Goal: Information Seeking & Learning: Learn about a topic

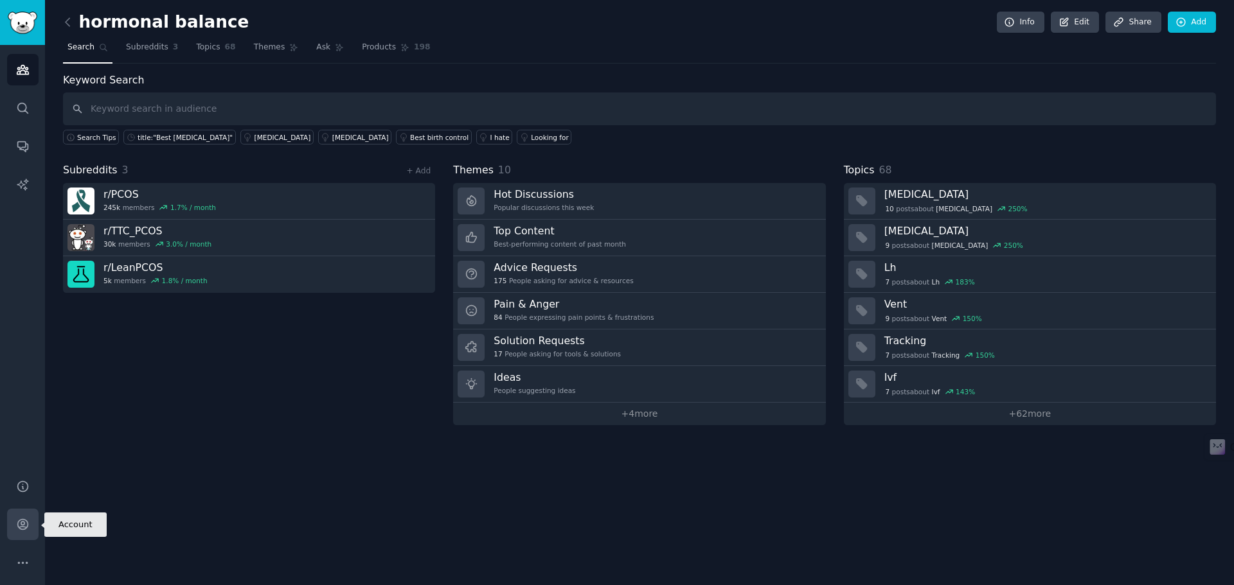
click at [16, 530] on icon "Sidebar" at bounding box center [22, 524] width 13 height 13
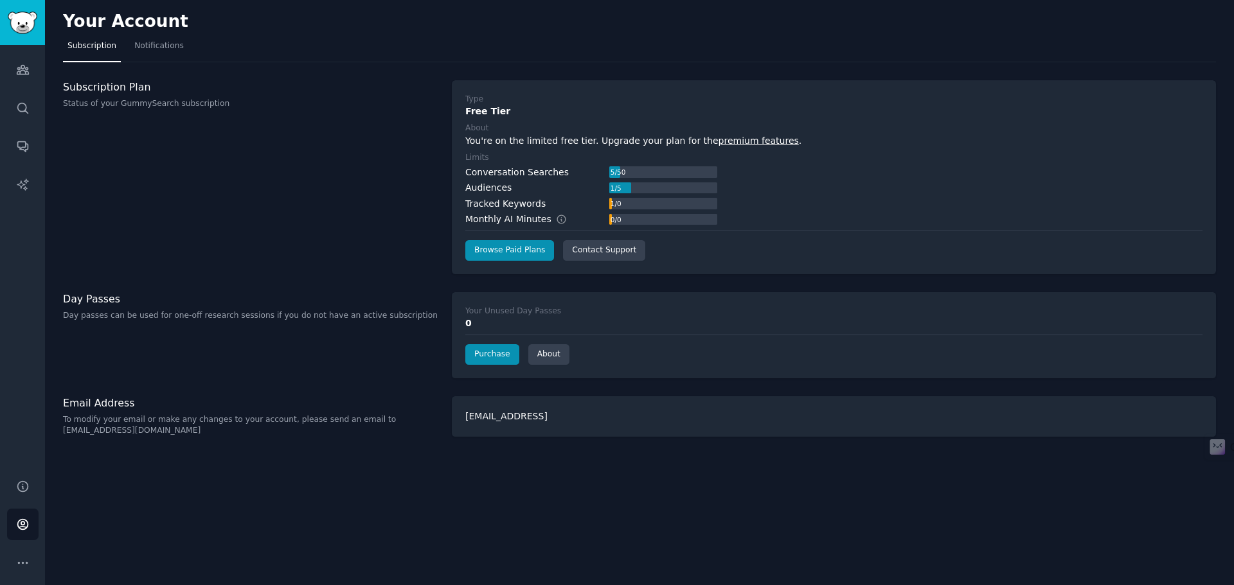
click at [718, 139] on link "premium features" at bounding box center [758, 141] width 80 height 10
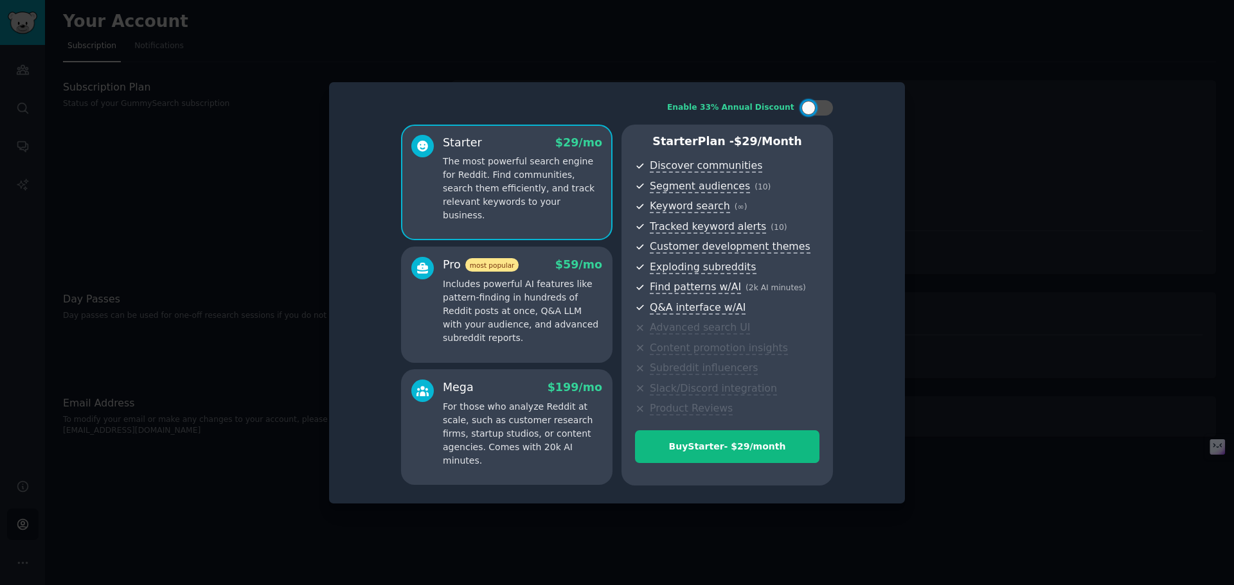
click at [319, 402] on div at bounding box center [617, 292] width 1234 height 585
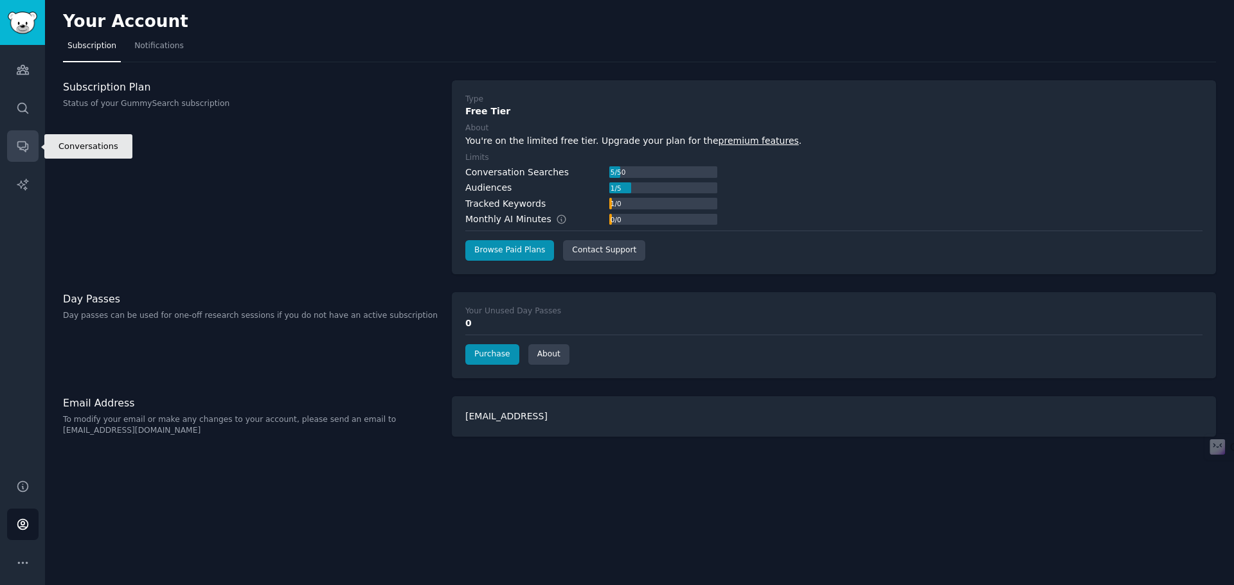
click at [24, 143] on icon "Sidebar" at bounding box center [22, 145] width 13 height 13
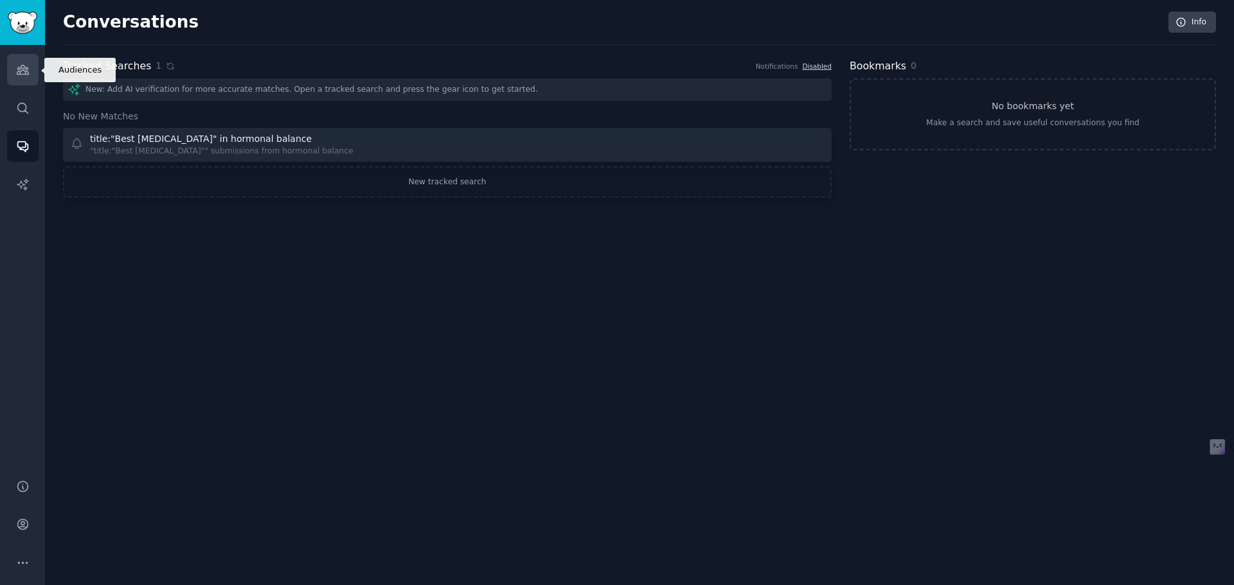
click at [17, 64] on icon "Sidebar" at bounding box center [22, 69] width 13 height 13
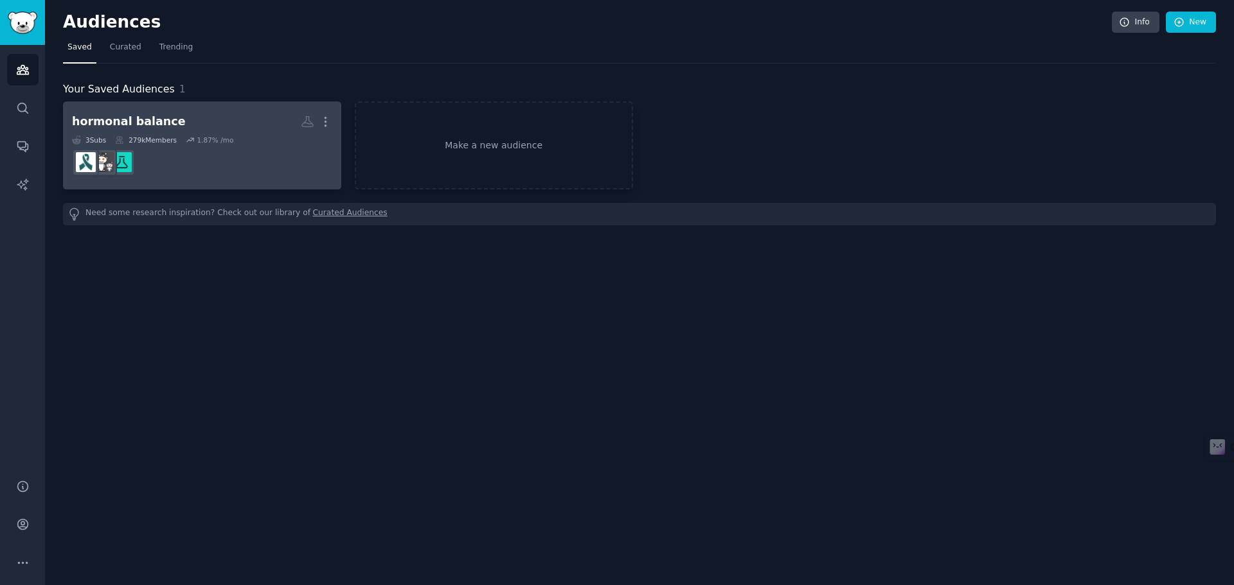
click at [204, 154] on dd at bounding box center [202, 163] width 260 height 36
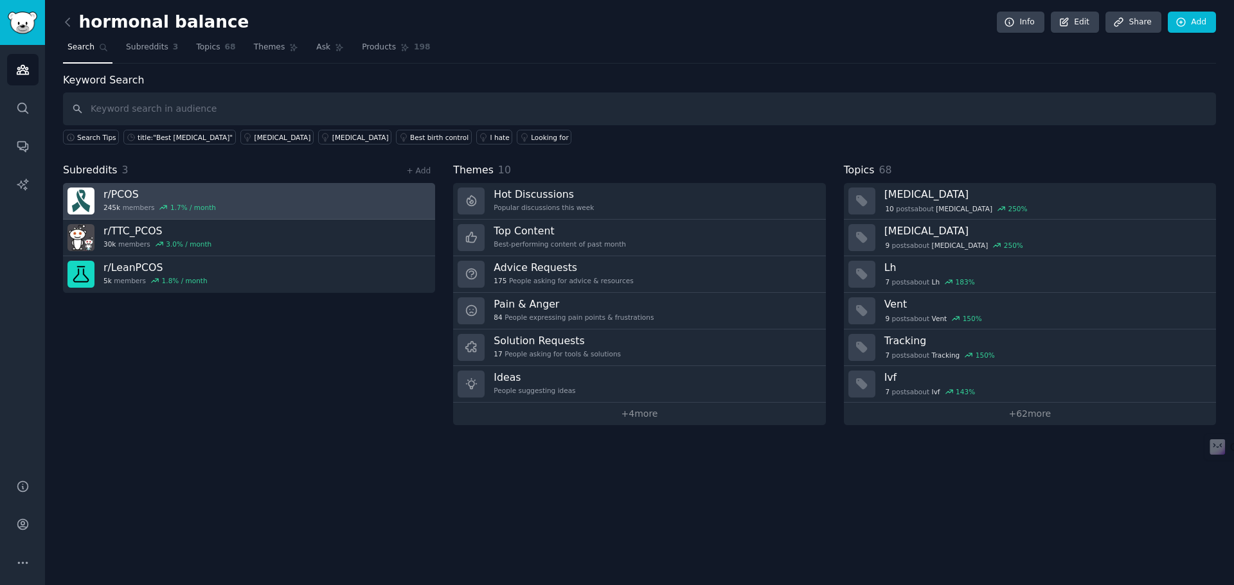
click at [226, 202] on link "r/ PCOS 245k members 1.7 % / month" at bounding box center [249, 201] width 372 height 37
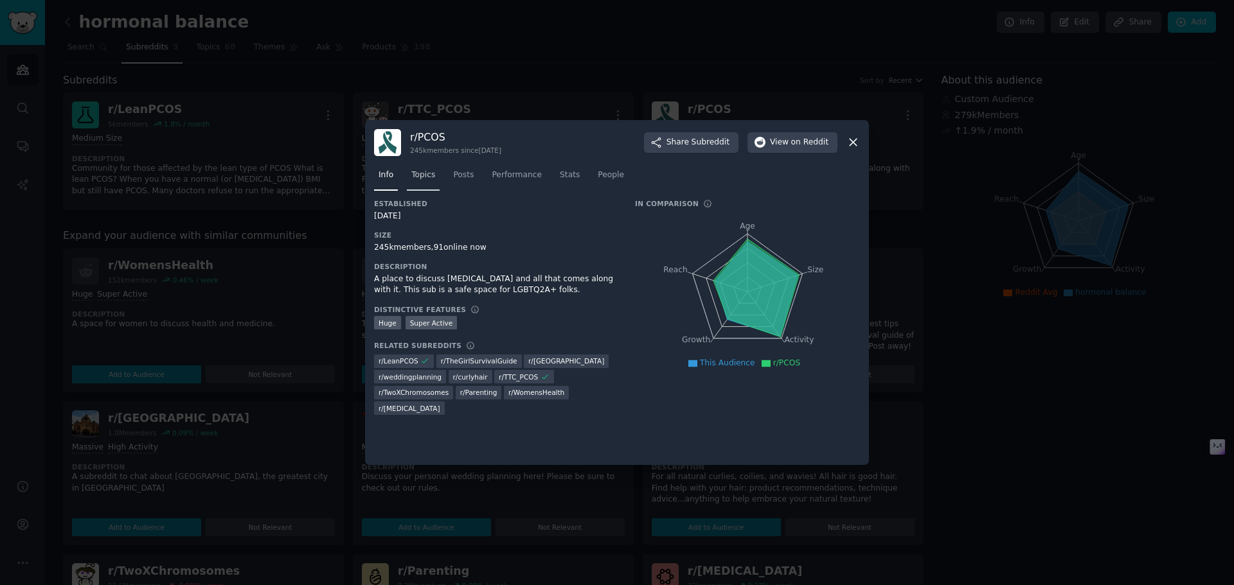
click at [429, 176] on span "Topics" at bounding box center [423, 176] width 24 height 12
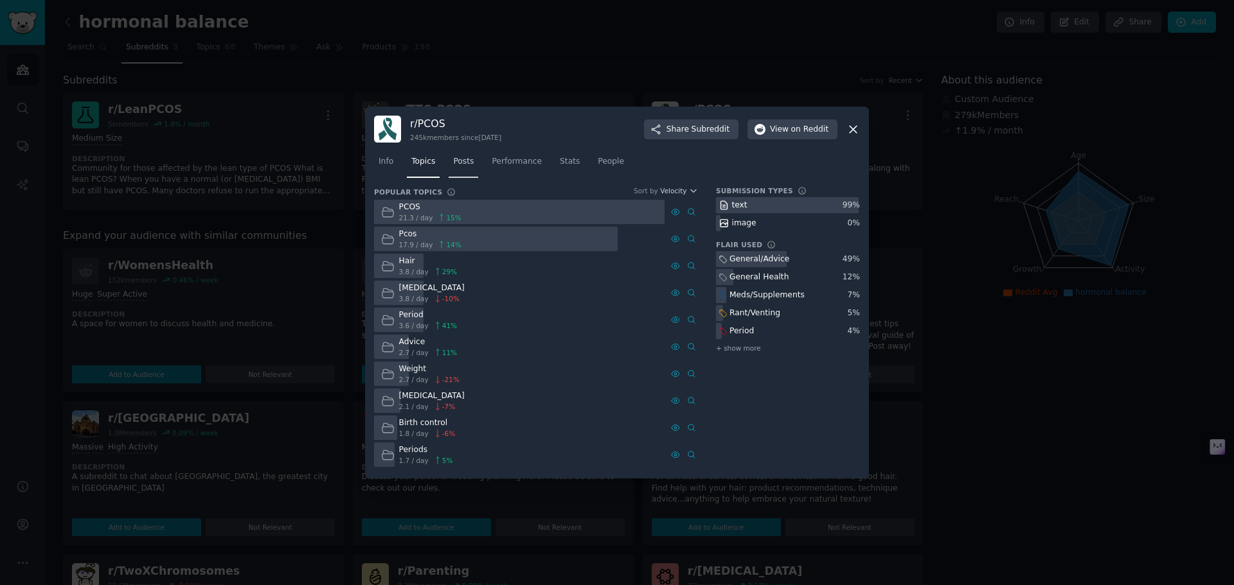
click at [459, 174] on link "Posts" at bounding box center [464, 165] width 30 height 26
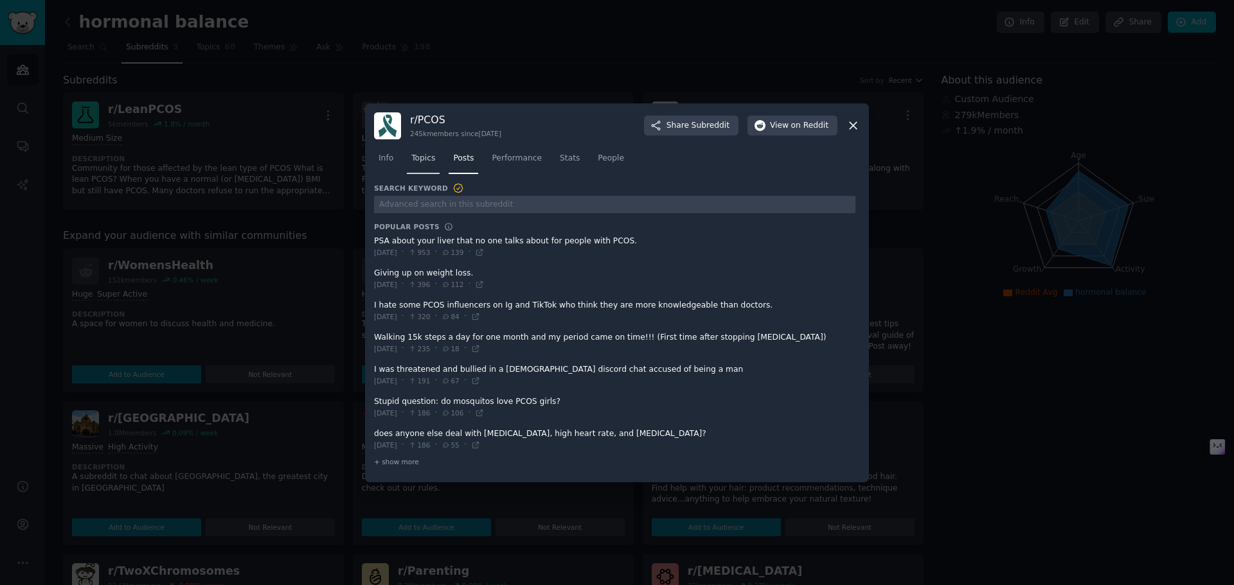
click at [423, 163] on span "Topics" at bounding box center [423, 159] width 24 height 12
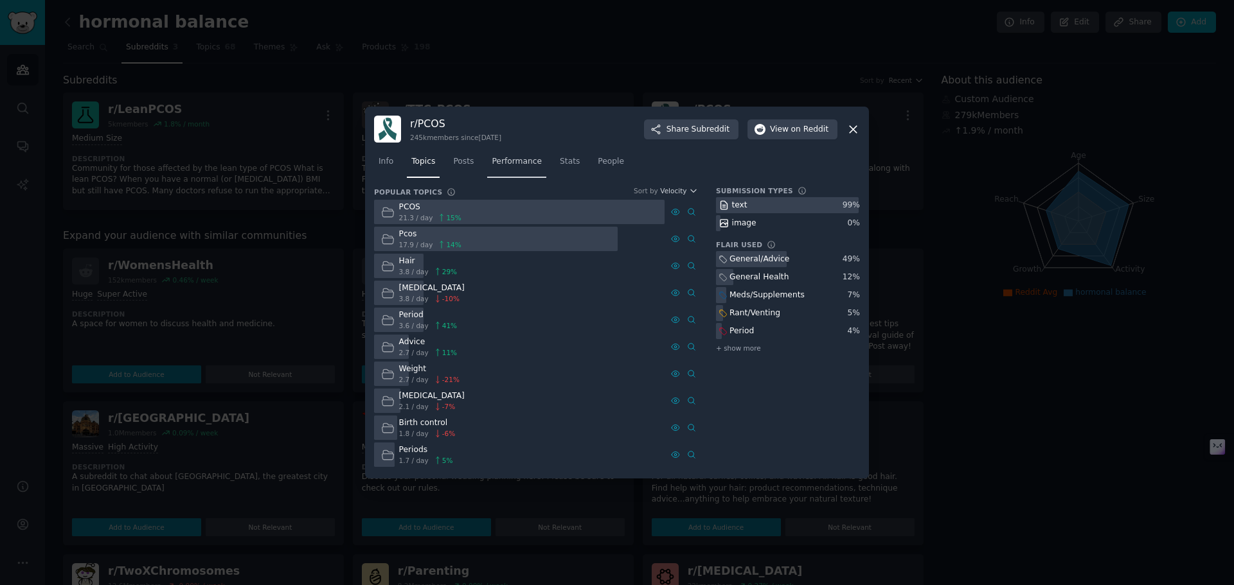
click at [509, 165] on span "Performance" at bounding box center [517, 162] width 50 height 12
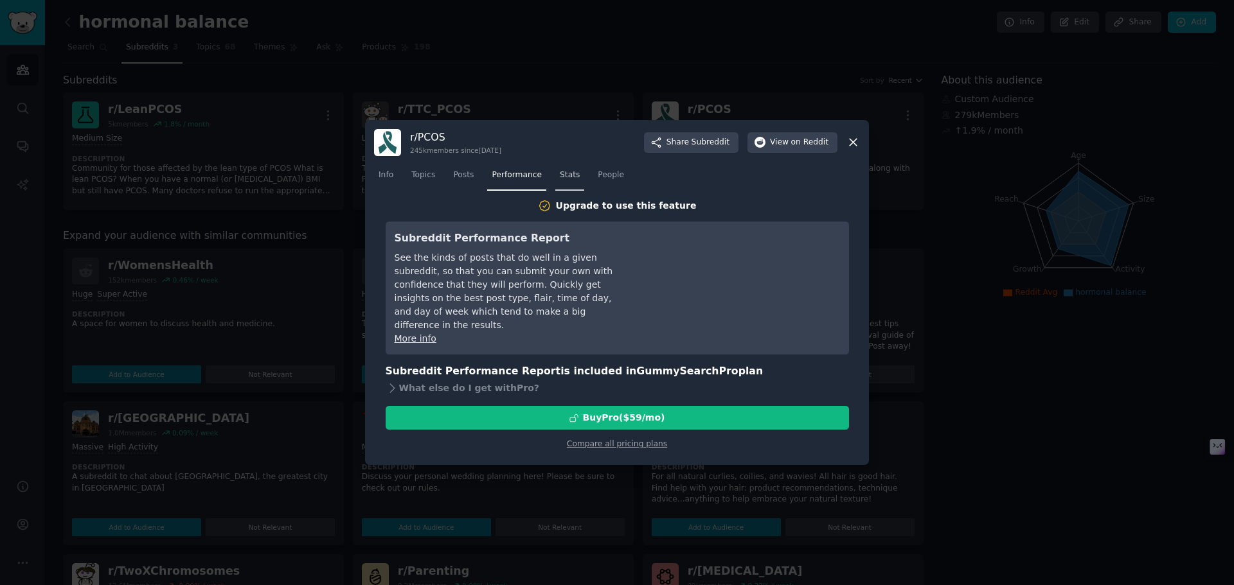
click at [560, 177] on span "Stats" at bounding box center [570, 176] width 20 height 12
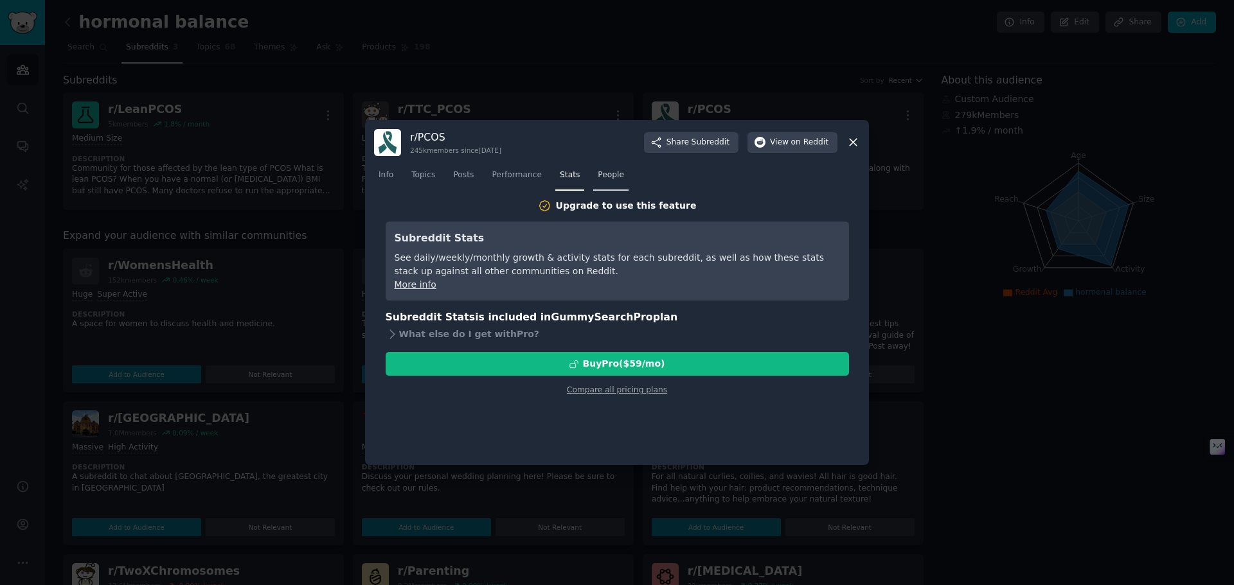
click at [598, 177] on span "People" at bounding box center [611, 176] width 26 height 12
click at [505, 175] on span "Performance" at bounding box center [517, 176] width 50 height 12
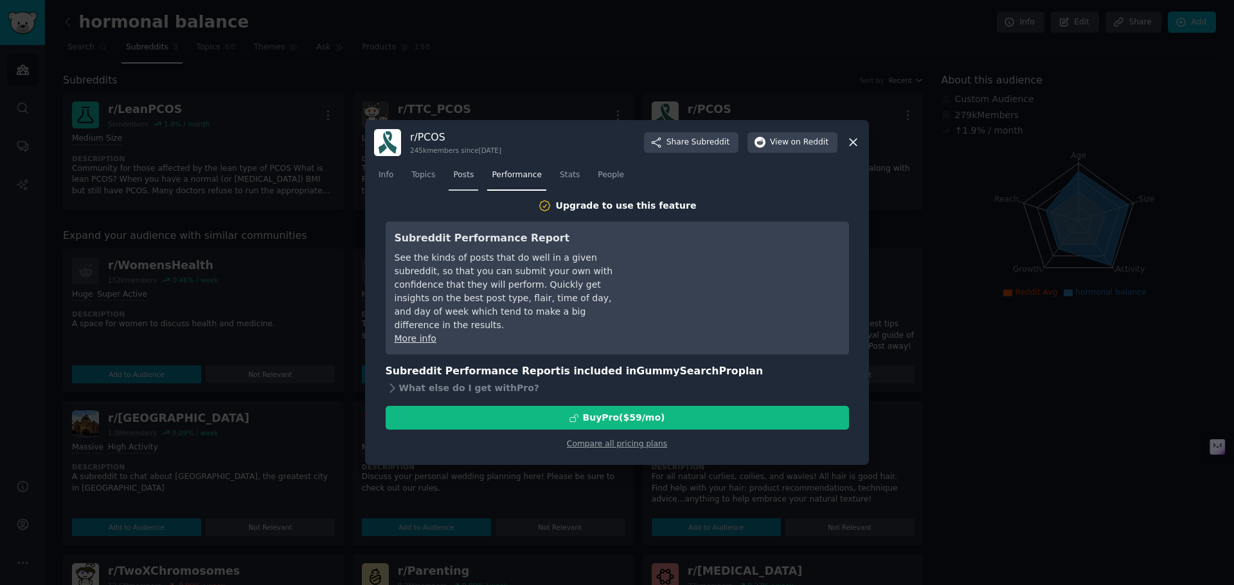
click at [457, 175] on span "Posts" at bounding box center [463, 176] width 21 height 12
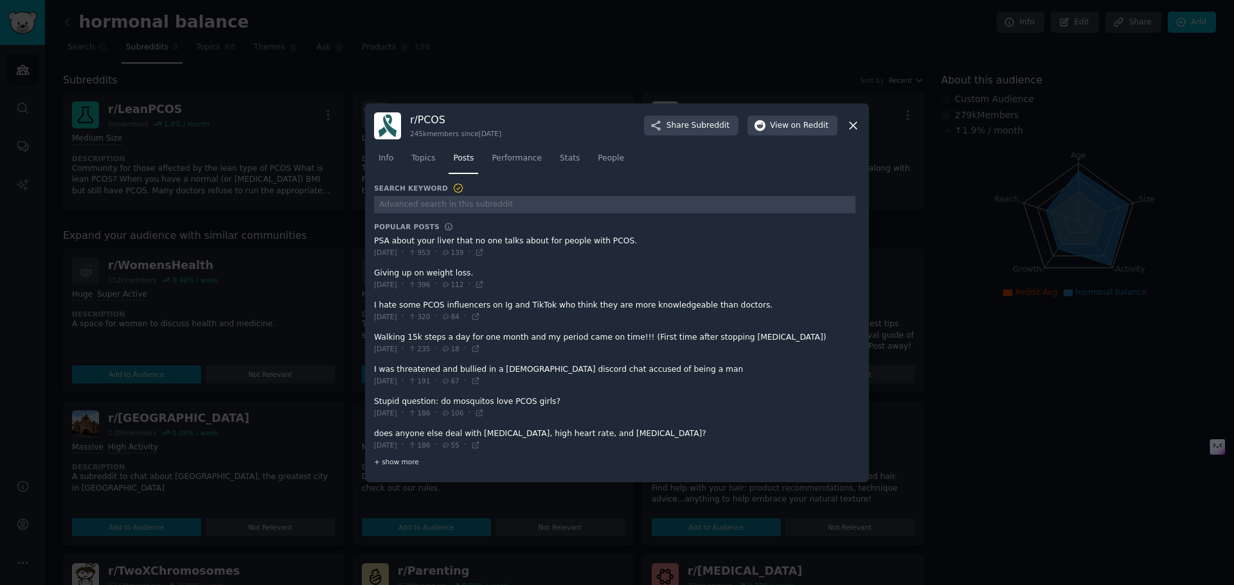
click at [403, 459] on span "+ show more" at bounding box center [396, 462] width 45 height 9
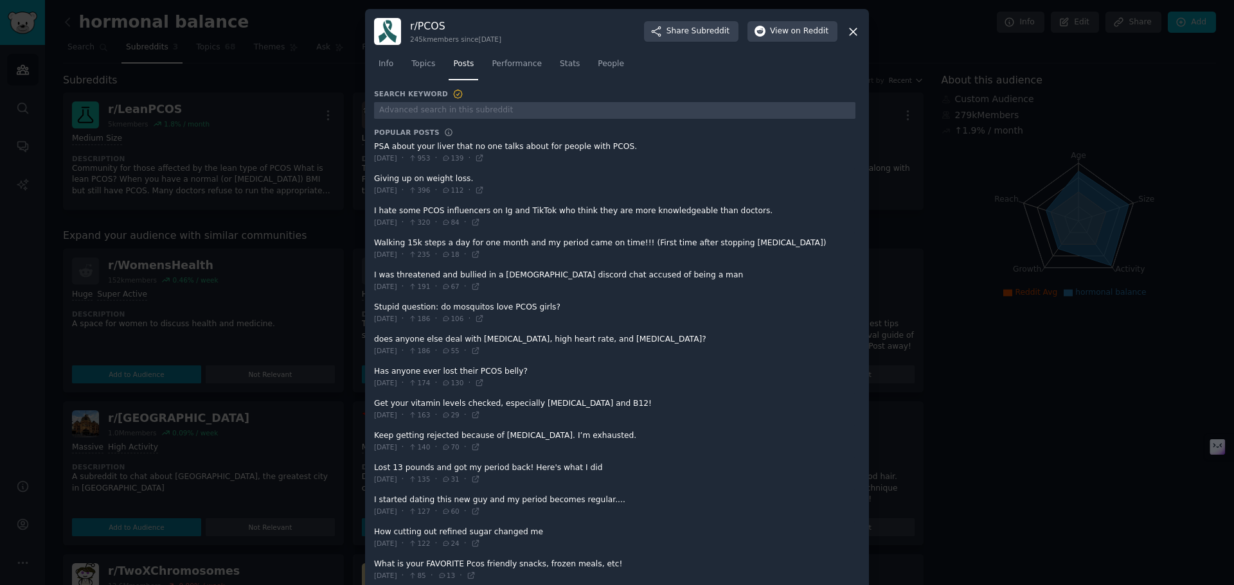
click at [431, 144] on span at bounding box center [614, 152] width 481 height 31
click at [424, 62] on span "Topics" at bounding box center [423, 64] width 24 height 12
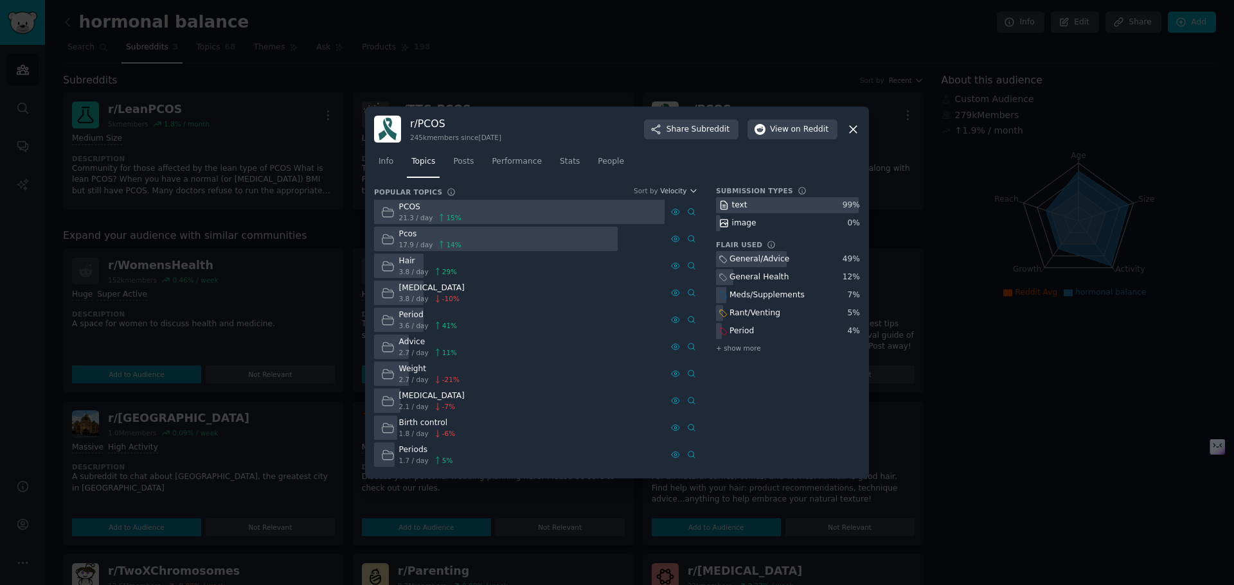
click at [853, 127] on icon at bounding box center [852, 129] width 13 height 13
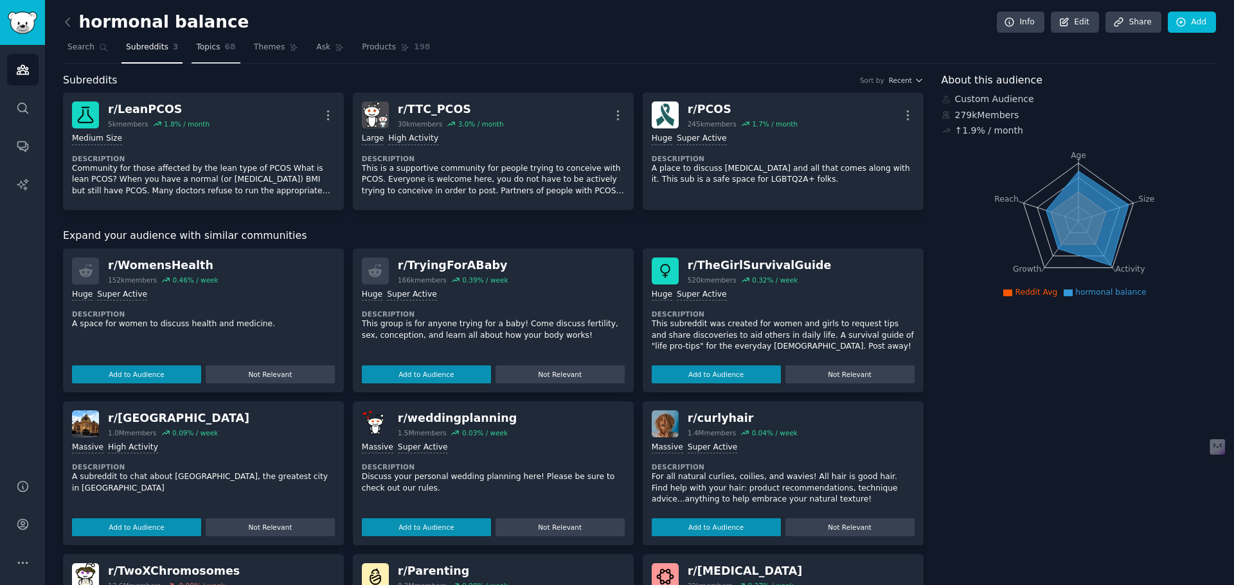
click at [197, 46] on span "Topics" at bounding box center [208, 48] width 24 height 12
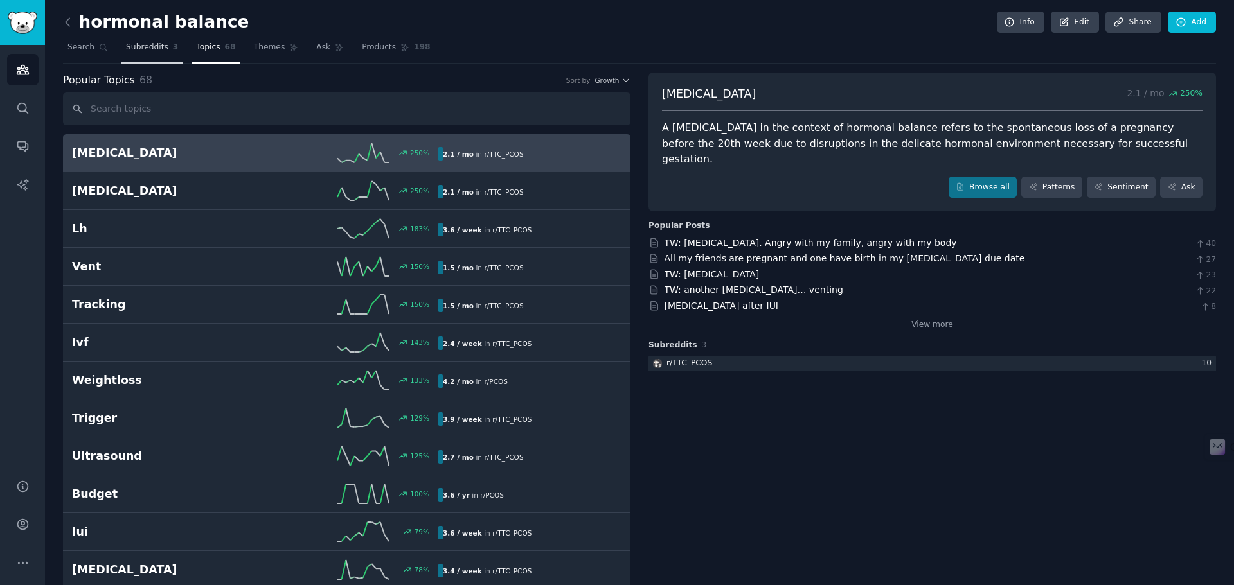
click at [138, 46] on span "Subreddits" at bounding box center [147, 48] width 42 height 12
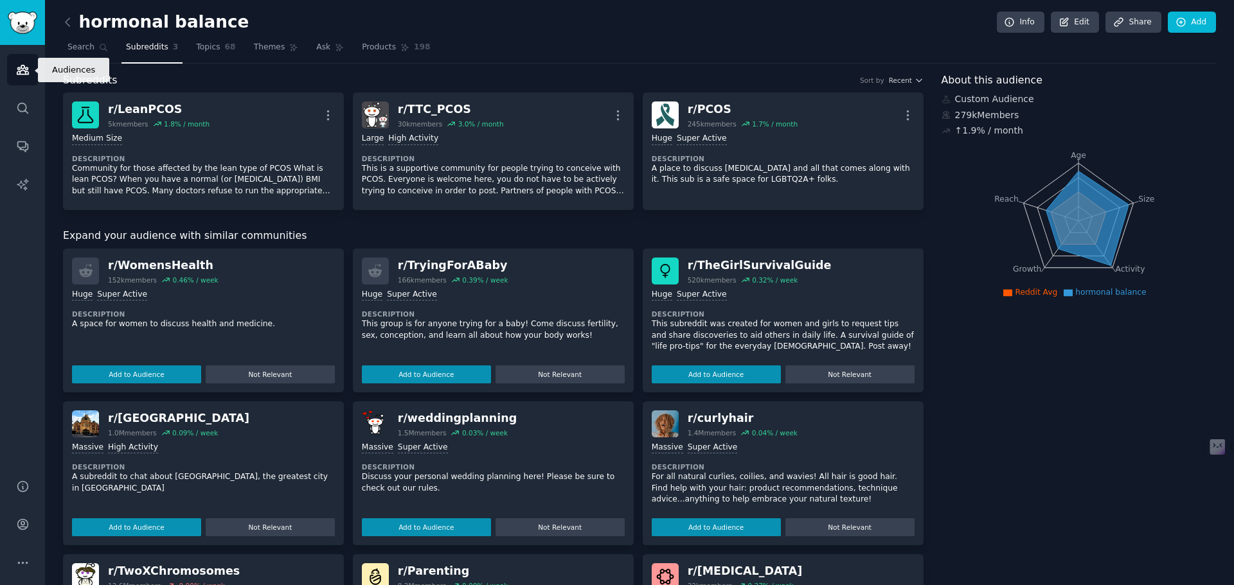
click at [24, 64] on icon "Sidebar" at bounding box center [22, 69] width 13 height 13
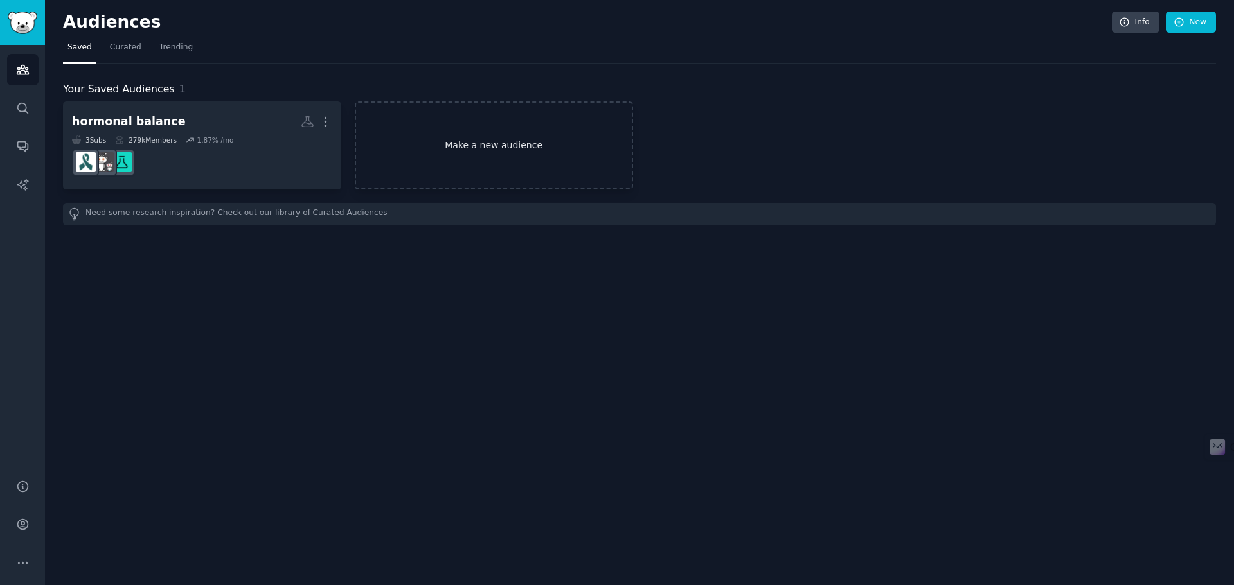
click at [424, 158] on link "Make a new audience" at bounding box center [494, 146] width 278 height 88
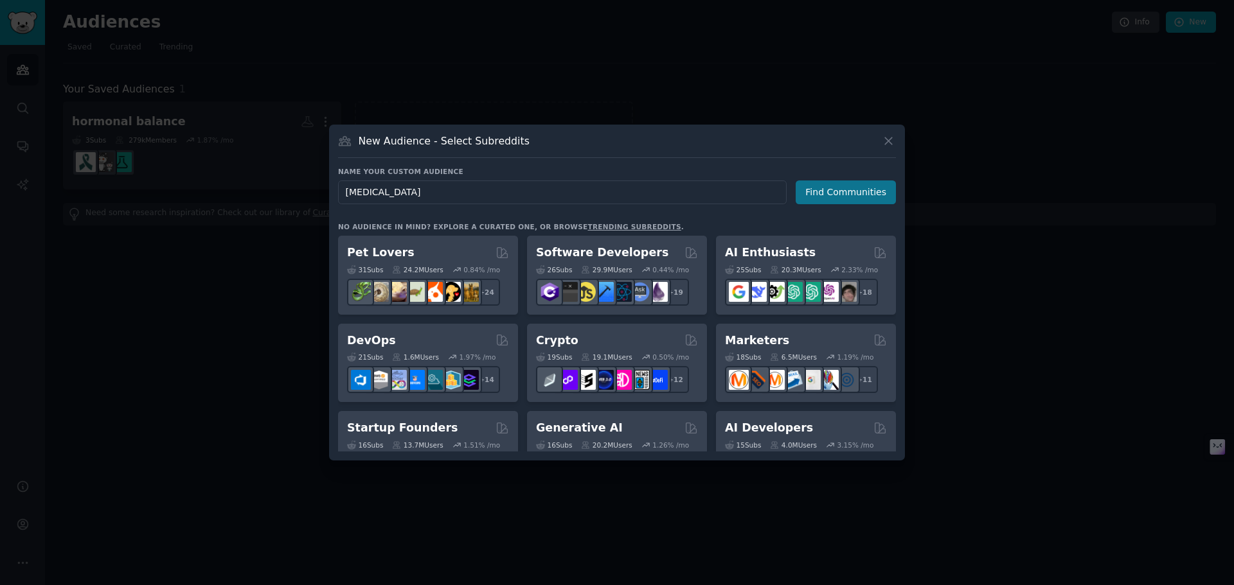
type input "[MEDICAL_DATA]"
click at [846, 187] on button "Find Communities" at bounding box center [846, 193] width 100 height 24
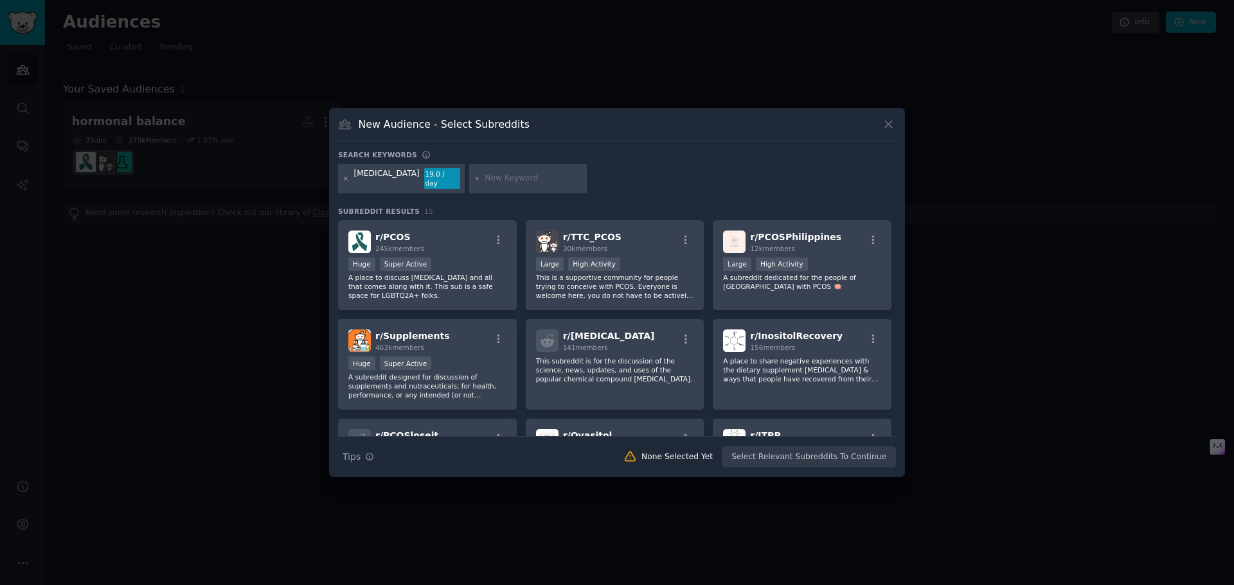
click at [344, 180] on icon at bounding box center [345, 178] width 3 height 3
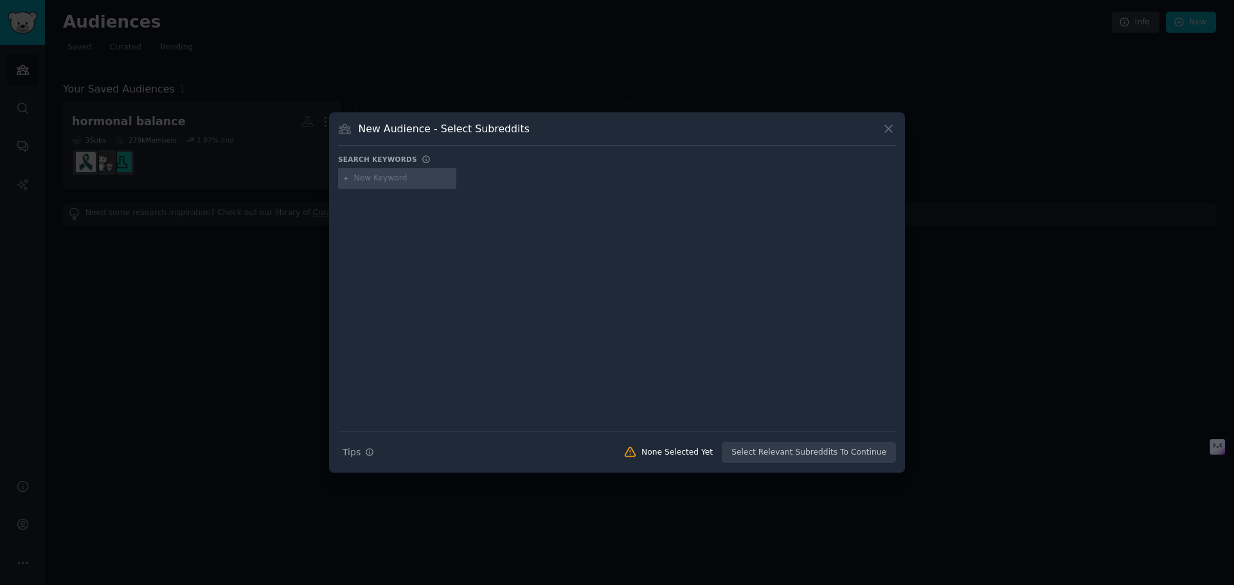
click at [368, 178] on input "text" at bounding box center [403, 179] width 98 height 12
type input "hormonal balance"
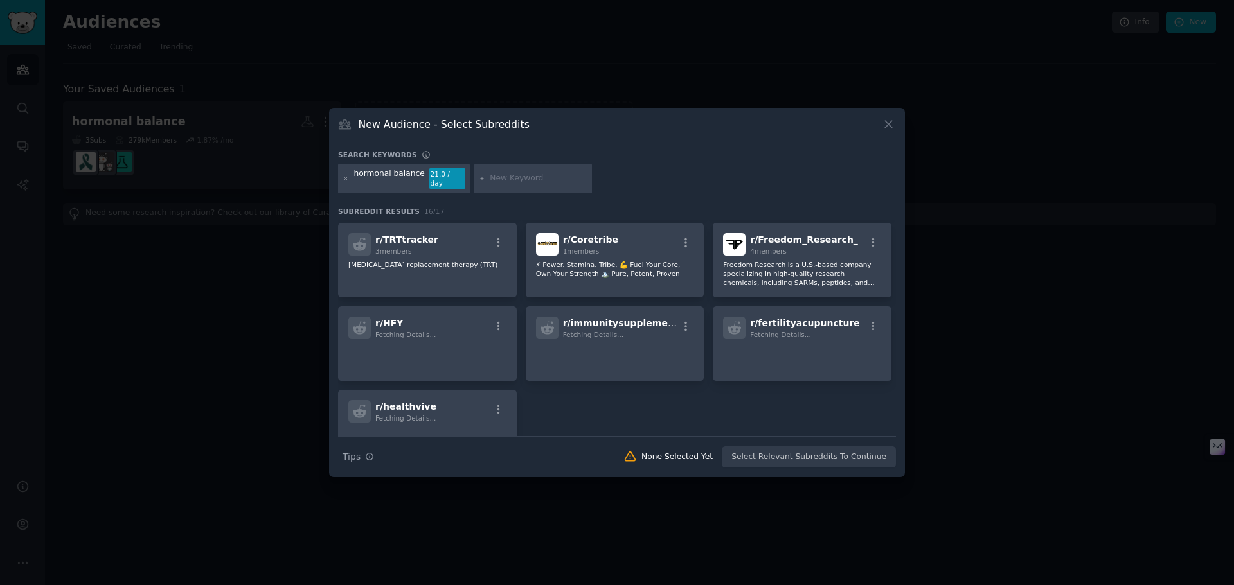
scroll to position [359, 0]
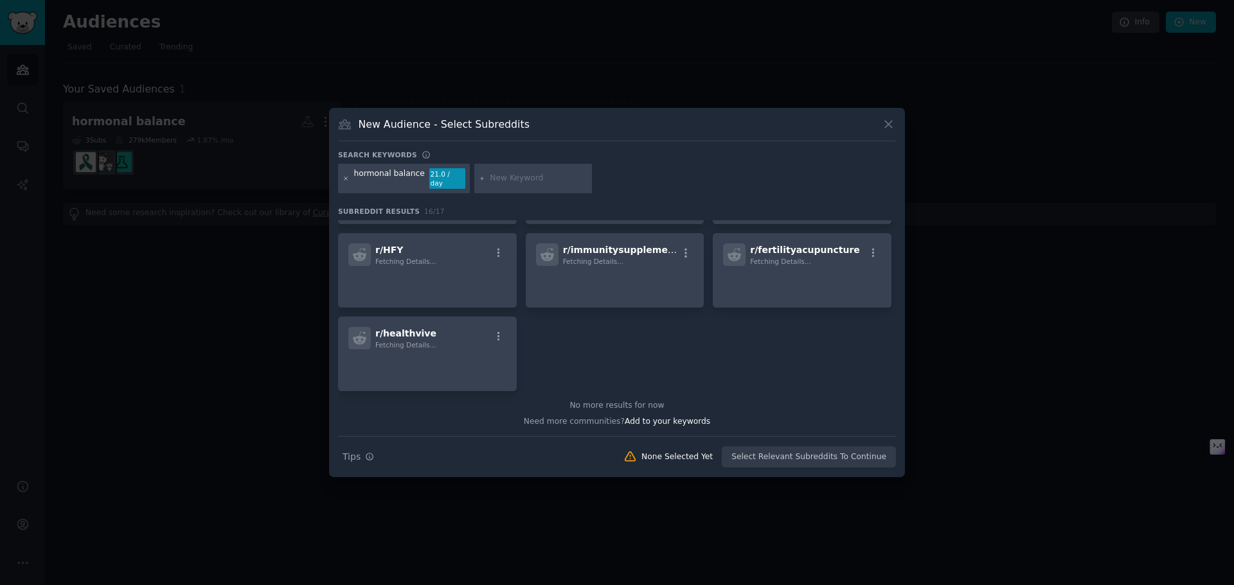
click at [345, 181] on icon at bounding box center [346, 178] width 7 height 7
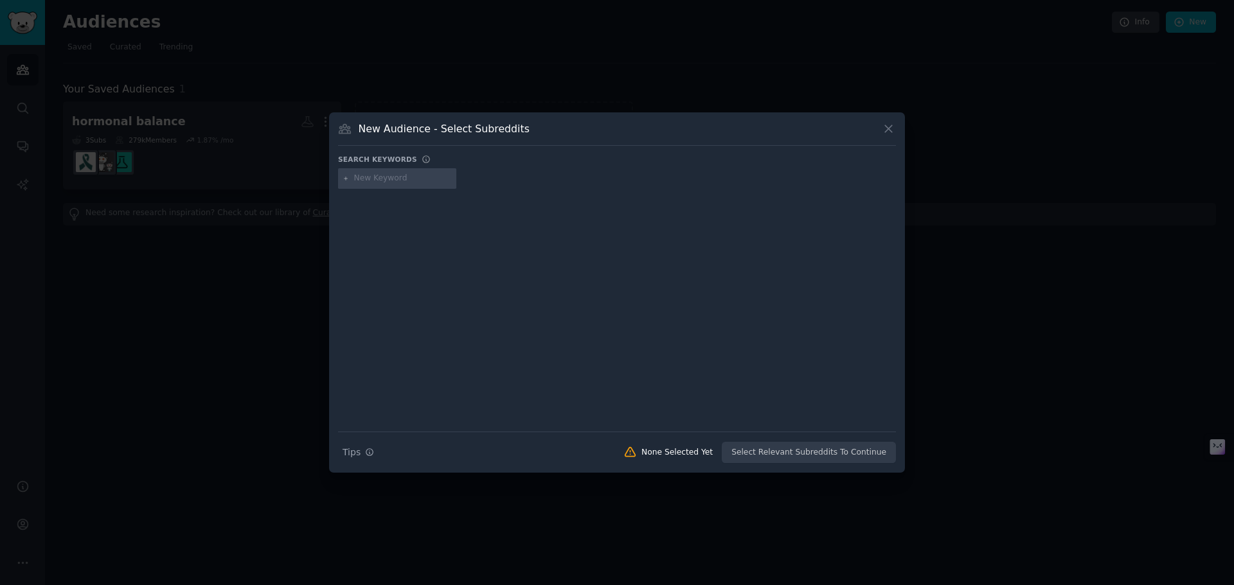
click at [366, 178] on input "text" at bounding box center [403, 179] width 98 height 12
type input "[MEDICAL_DATA]"
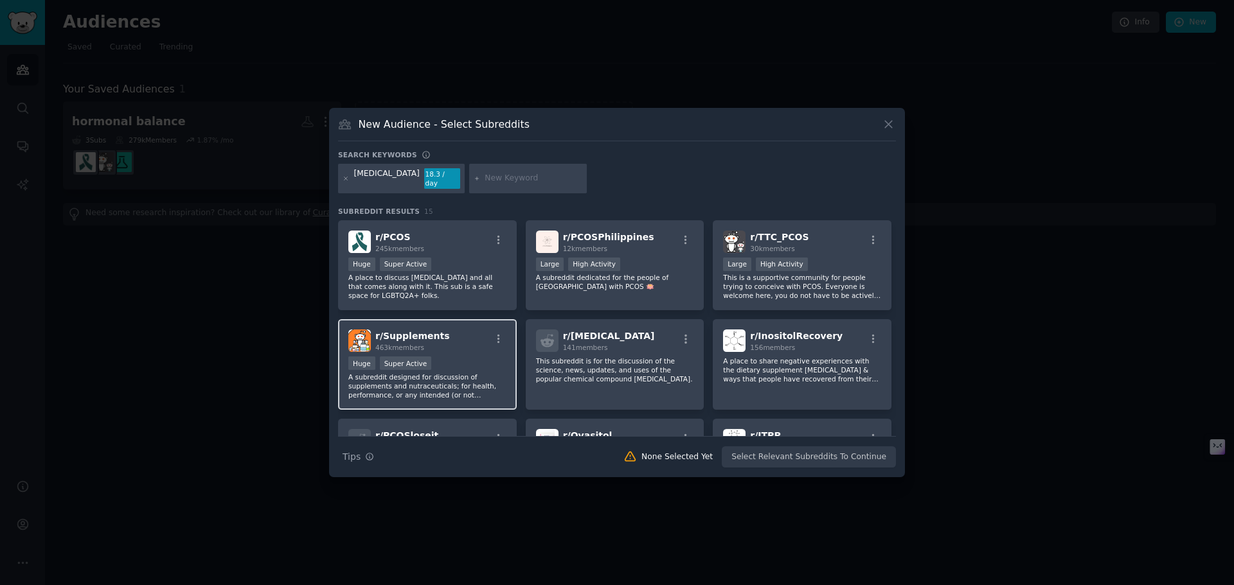
click at [485, 377] on p "A subreddit designed for discussion of supplements and nutraceuticals; for heal…" at bounding box center [427, 386] width 158 height 27
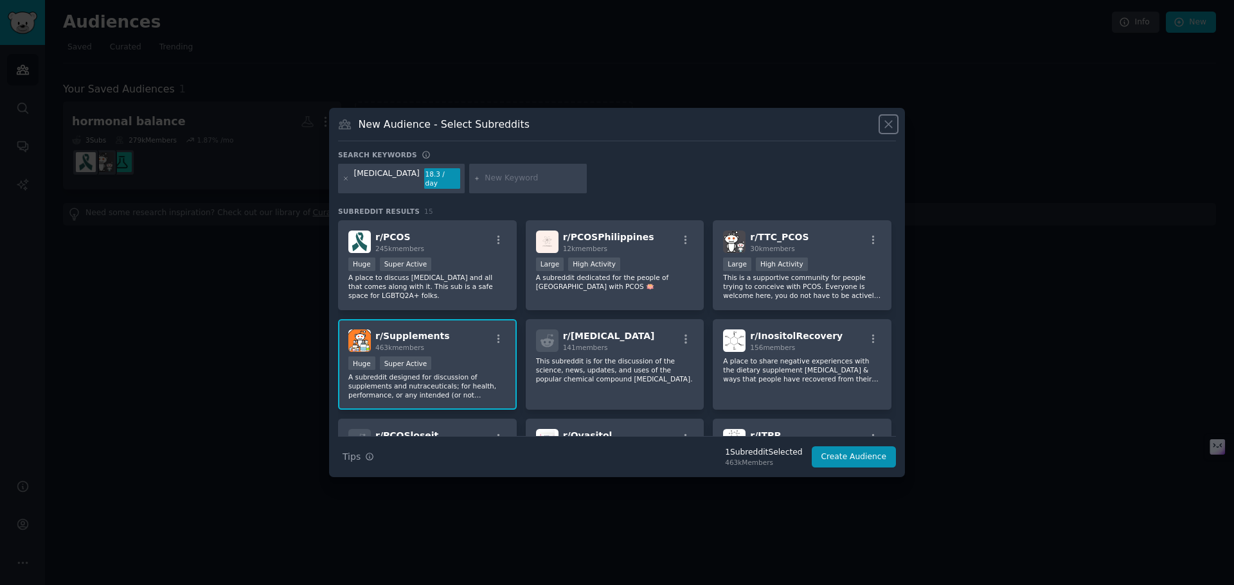
click at [886, 129] on icon at bounding box center [888, 124] width 7 height 7
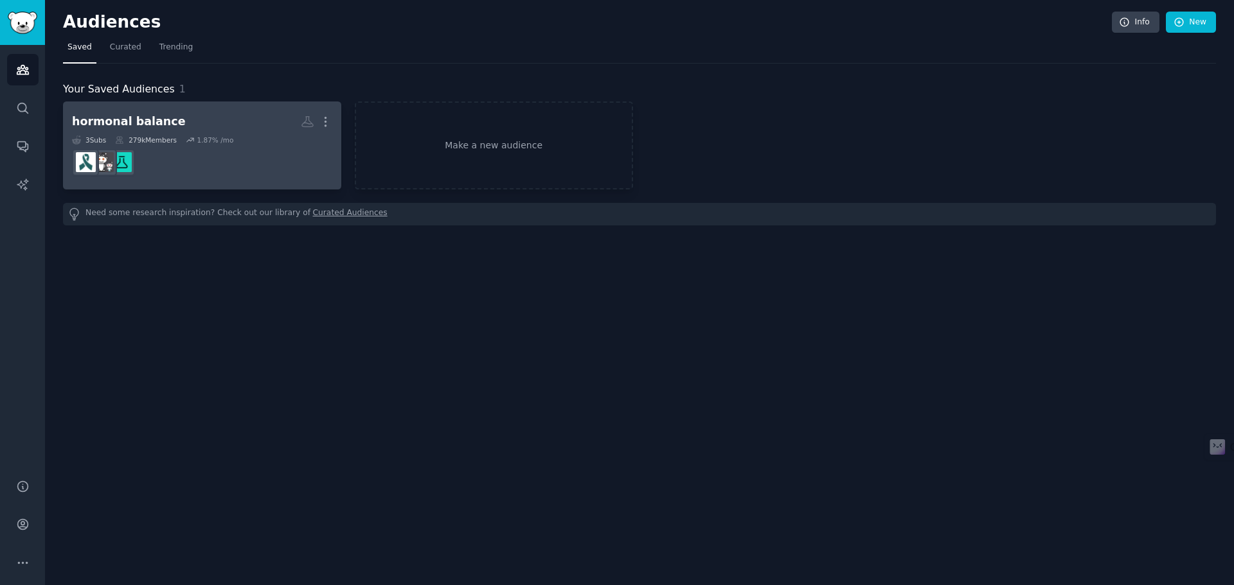
click at [179, 145] on dd "r/TTC_PCOS" at bounding box center [202, 163] width 260 height 36
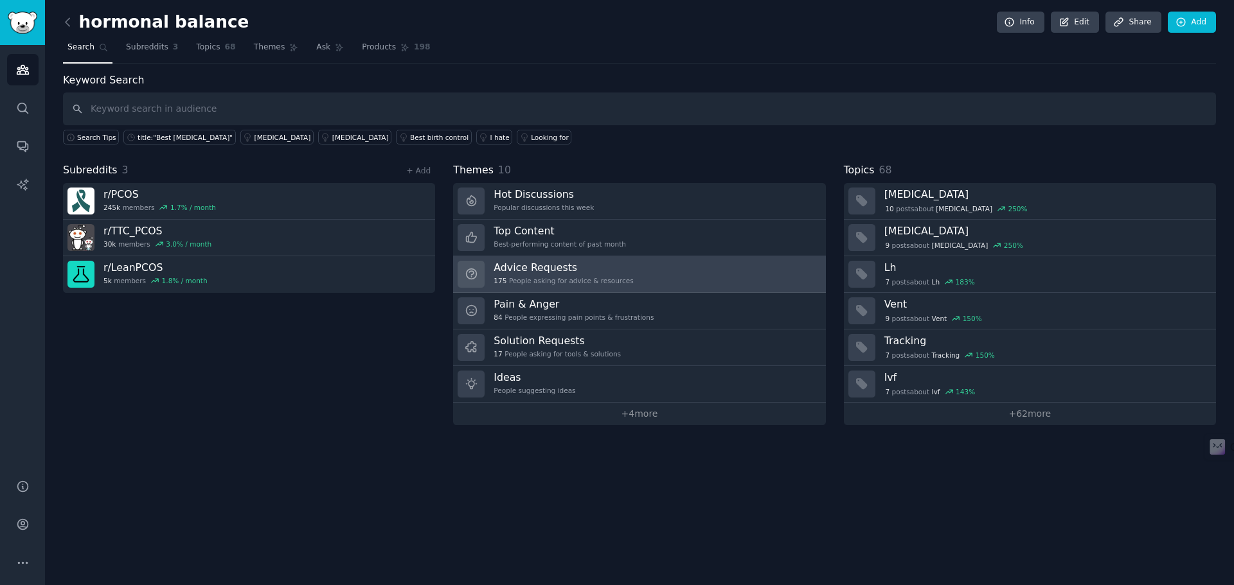
click at [623, 267] on link "Advice Requests 175 People asking for advice & resources" at bounding box center [639, 274] width 372 height 37
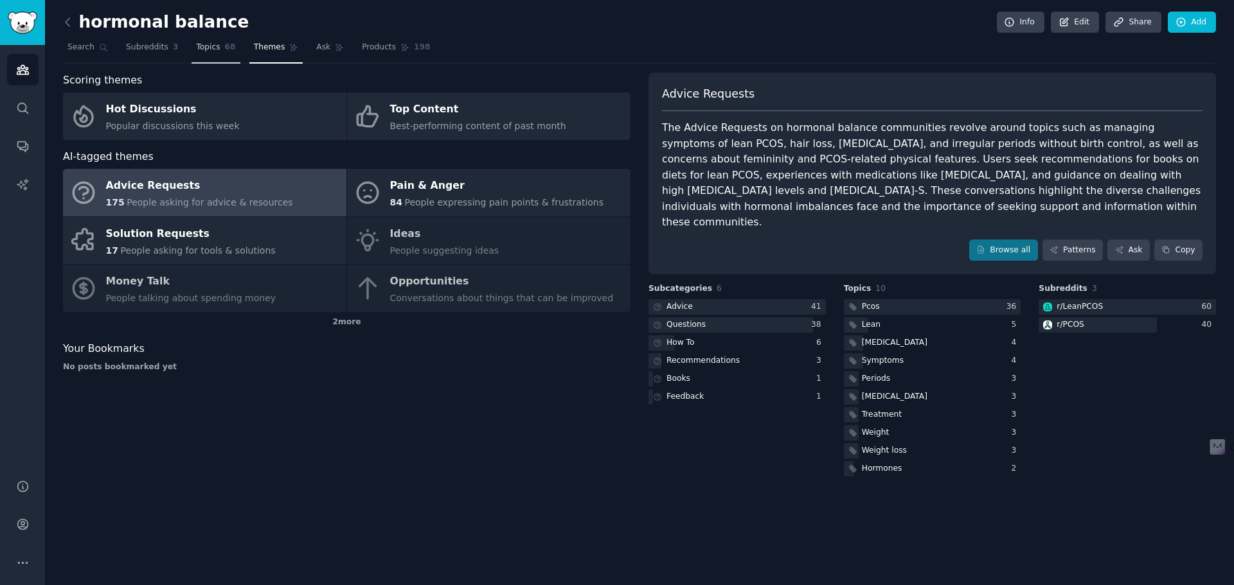
click at [205, 48] on span "Topics" at bounding box center [208, 48] width 24 height 12
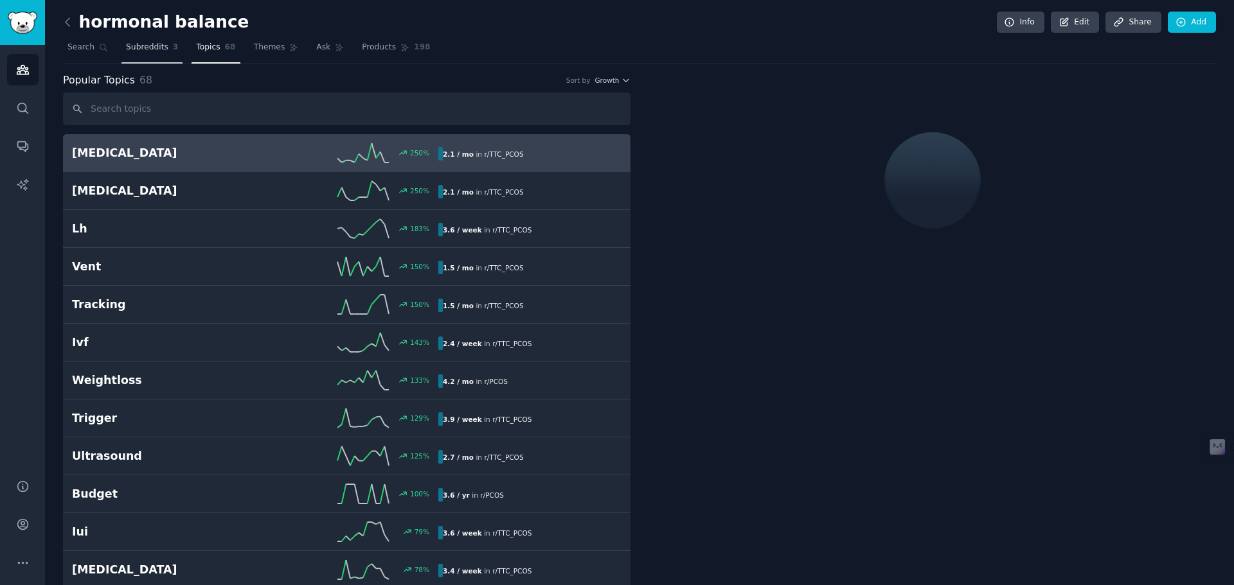
click at [143, 49] on span "Subreddits" at bounding box center [147, 48] width 42 height 12
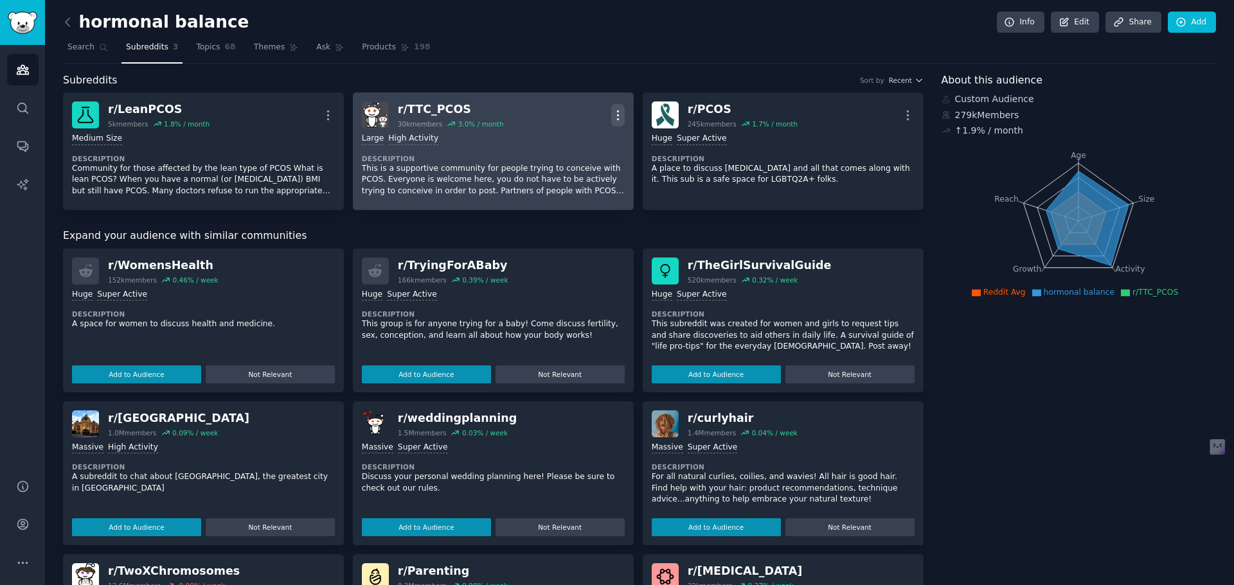
click at [613, 107] on button "More" at bounding box center [617, 115] width 13 height 22
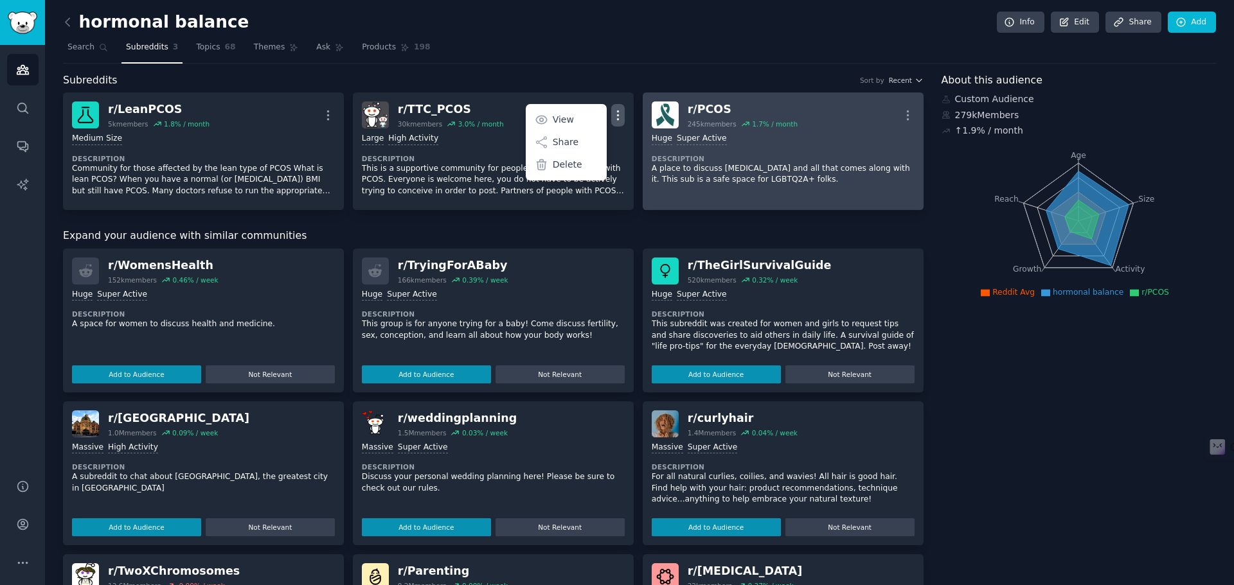
click at [815, 129] on div "Huge Super Active Description A place to discuss [MEDICAL_DATA] and all that co…" at bounding box center [783, 160] width 263 height 62
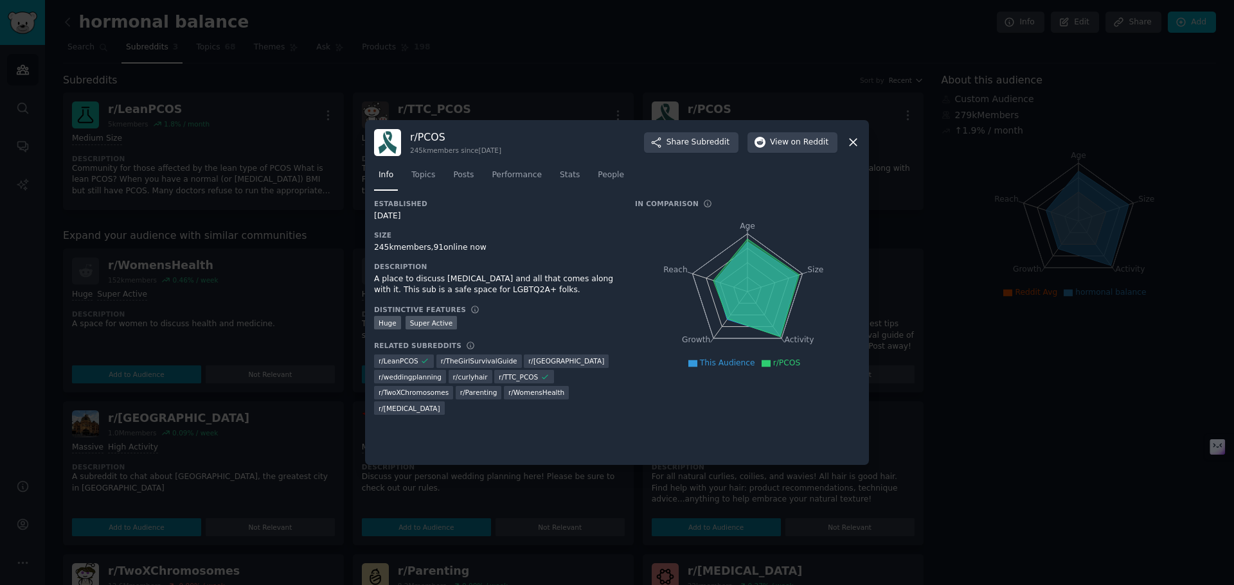
click at [855, 136] on icon at bounding box center [852, 142] width 13 height 13
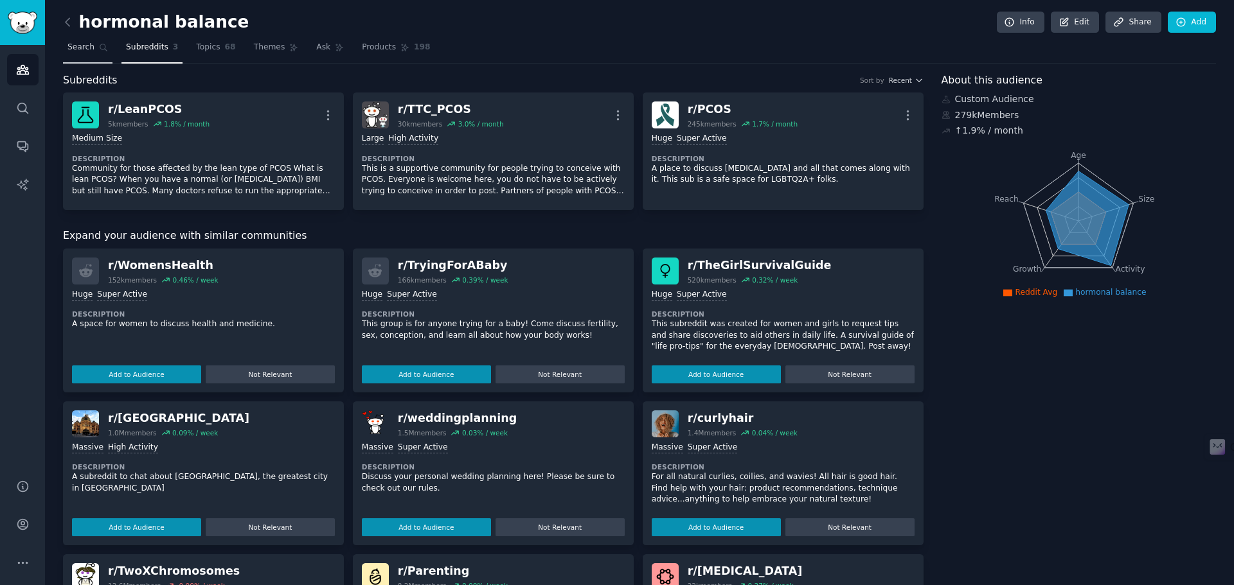
click at [87, 42] on span "Search" at bounding box center [80, 48] width 27 height 12
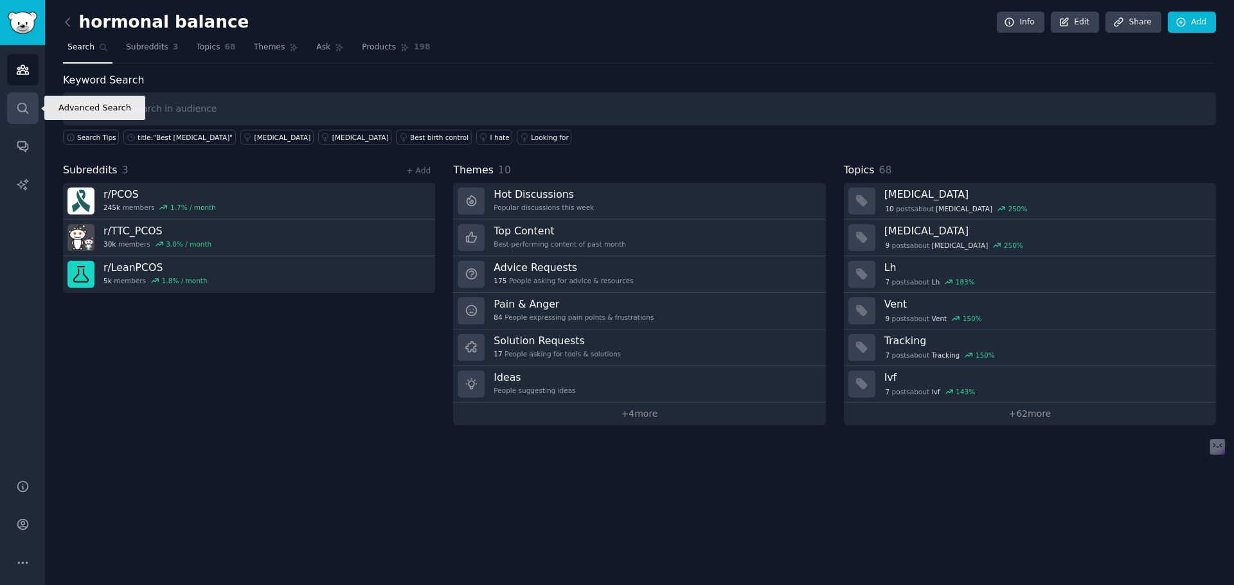
click at [16, 107] on icon "Sidebar" at bounding box center [22, 108] width 13 height 13
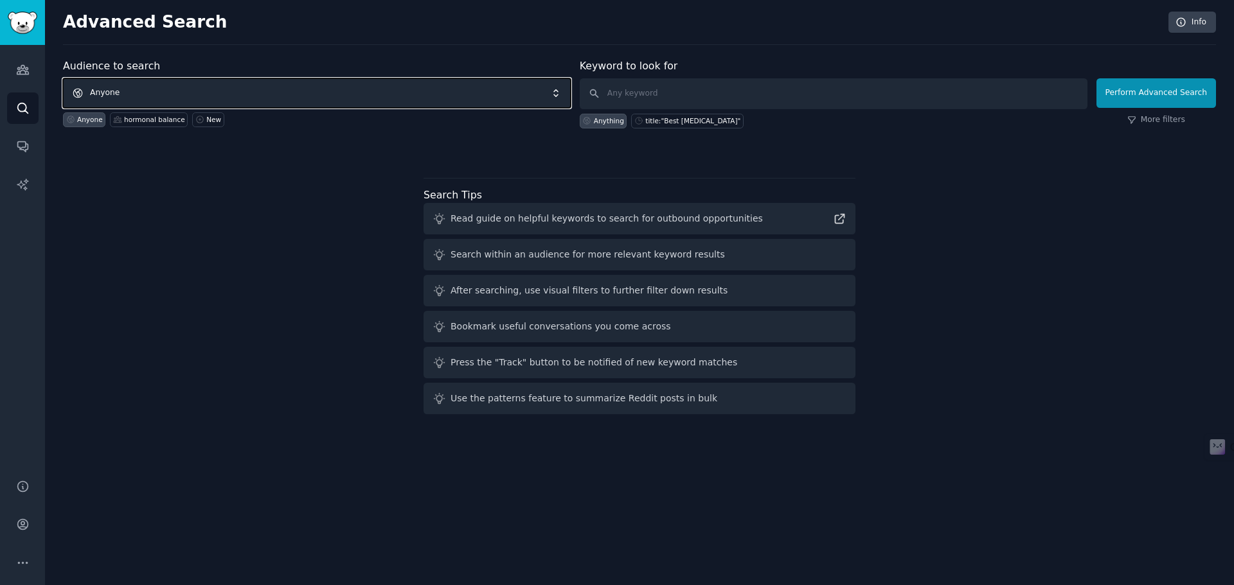
click at [119, 93] on span "Anyone" at bounding box center [317, 93] width 508 height 30
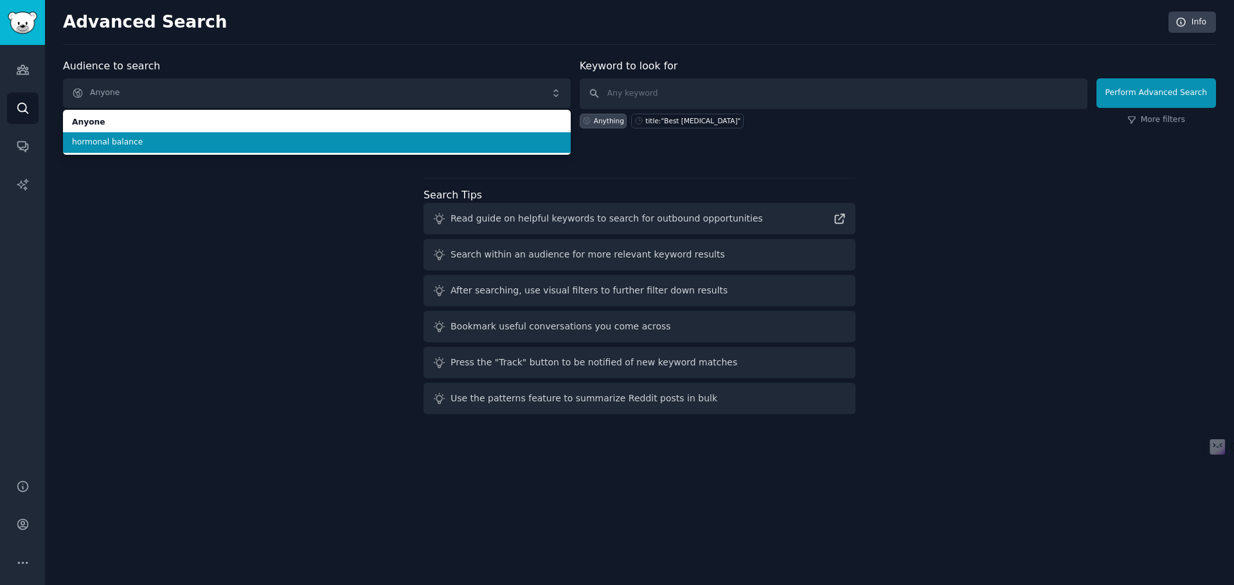
click at [114, 136] on li "hormonal balance" at bounding box center [317, 142] width 508 height 21
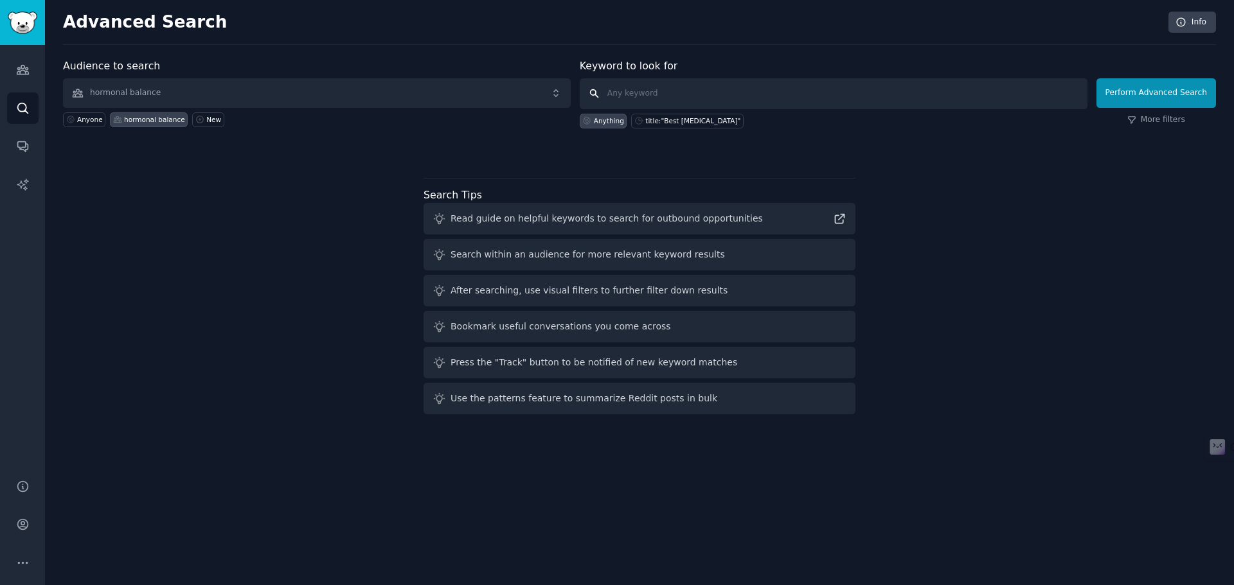
click at [630, 94] on input "text" at bounding box center [834, 93] width 508 height 31
type input "[MEDICAL_DATA]"
click at [1146, 92] on button "Perform Advanced Search" at bounding box center [1156, 93] width 120 height 30
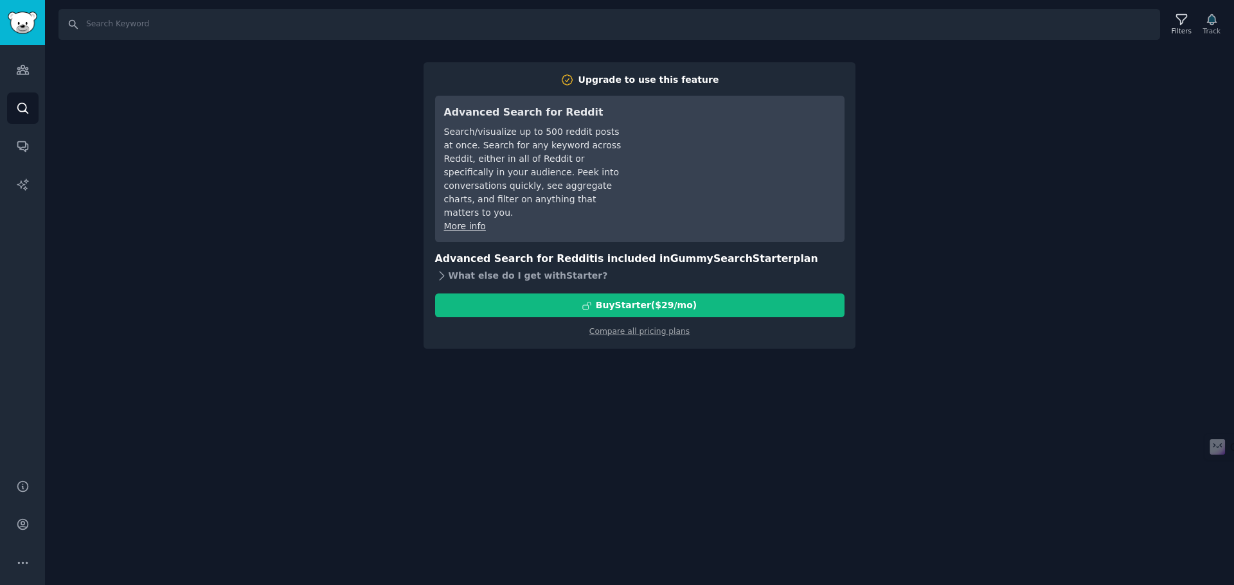
click at [443, 271] on icon at bounding box center [442, 275] width 4 height 8
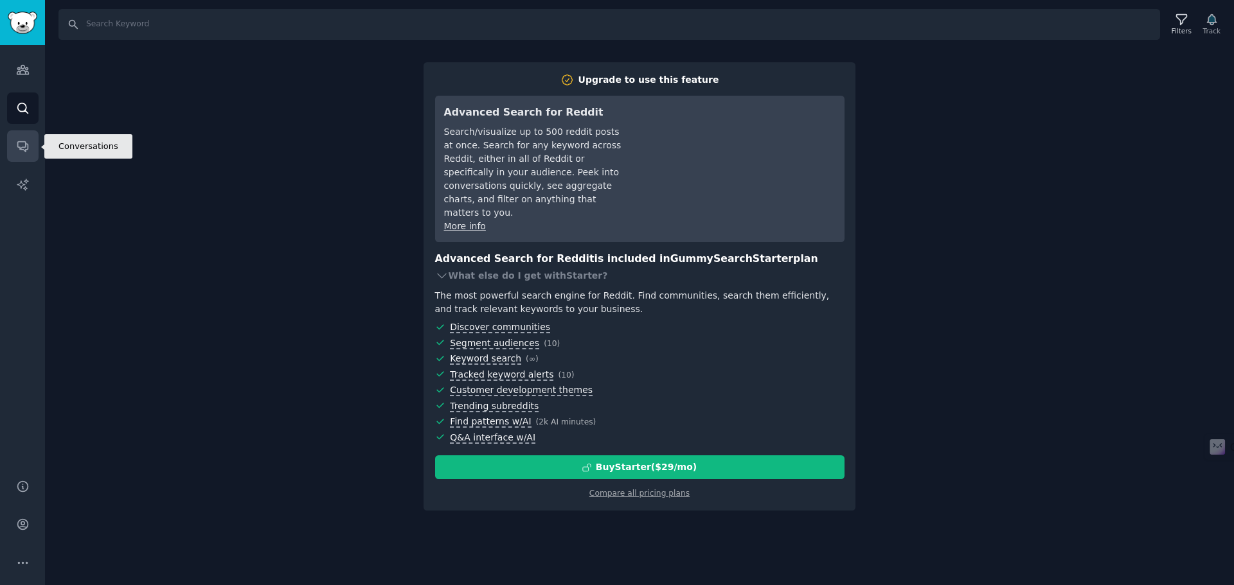
click at [28, 148] on icon "Sidebar" at bounding box center [22, 145] width 13 height 13
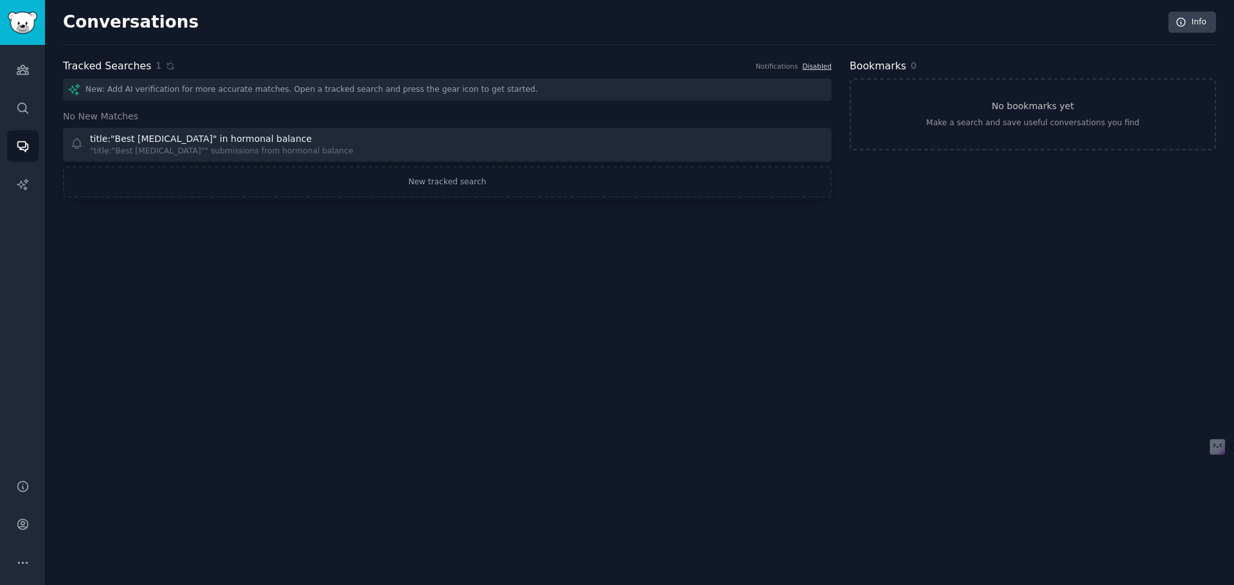
click at [350, 88] on div "New: Add AI verification for more accurate matches. Open a tracked search and p…" at bounding box center [447, 89] width 769 height 22
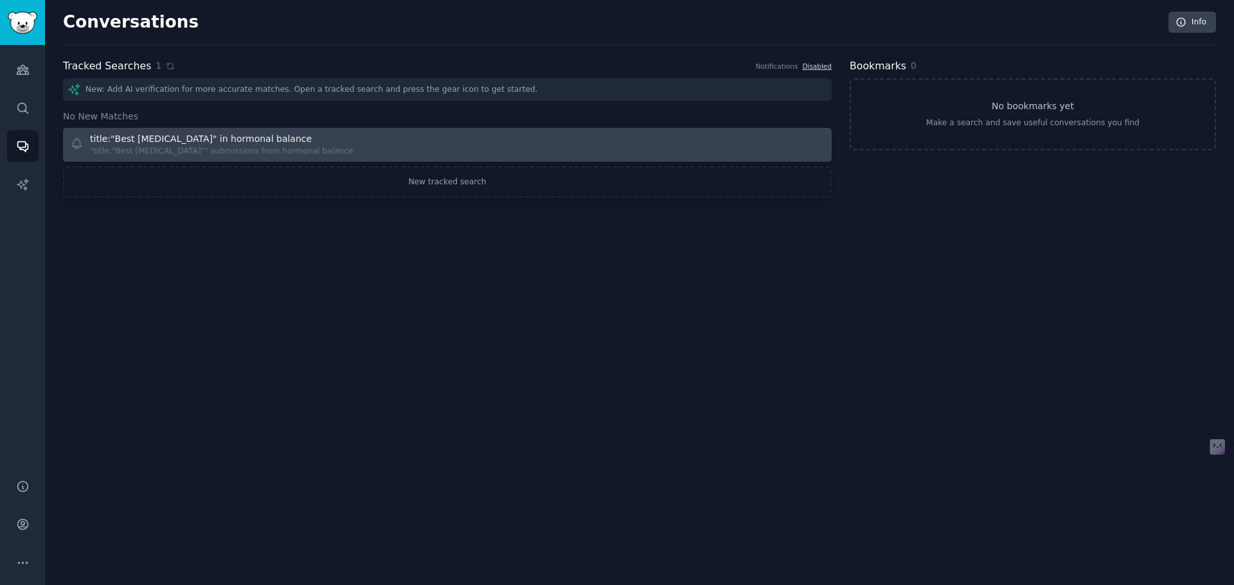
click at [332, 146] on div "title:"Best [MEDICAL_DATA]" in hormonal balance "title:"Best [MEDICAL_DATA]"" s…" at bounding box center [254, 144] width 369 height 25
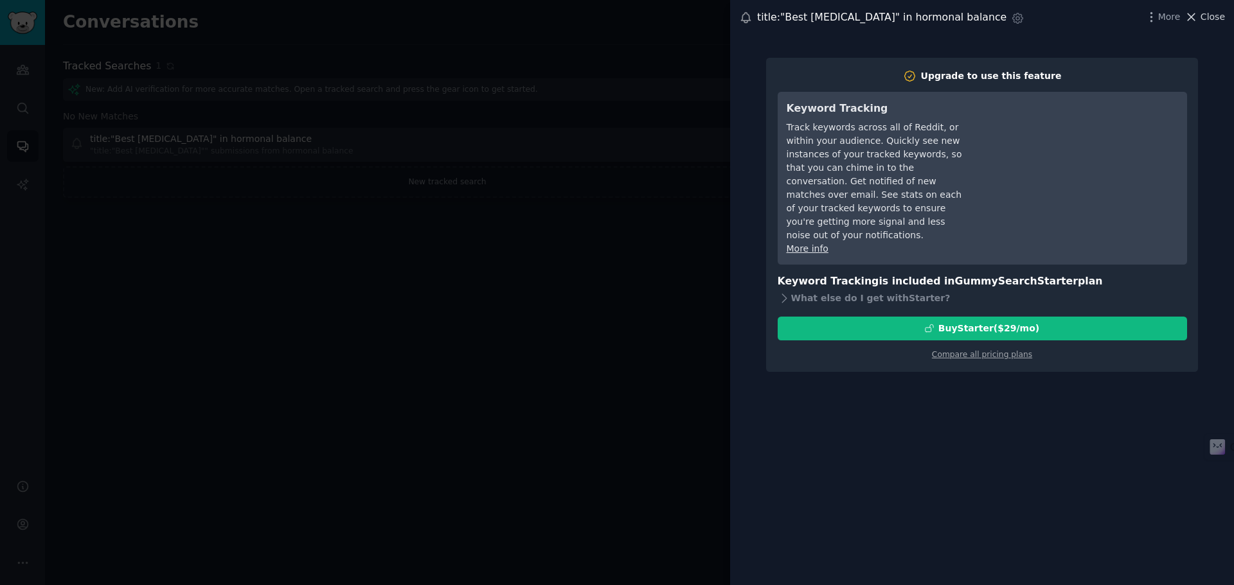
click at [1213, 13] on span "Close" at bounding box center [1212, 16] width 24 height 13
